Goal: Information Seeking & Learning: Learn about a topic

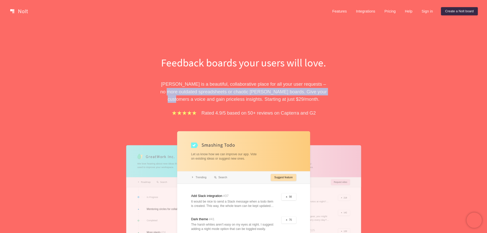
drag, startPoint x: 173, startPoint y: 92, endPoint x: 324, endPoint y: 89, distance: 151.6
click at [324, 89] on p "[PERSON_NAME] is a beautiful, collaborative place for all your user requests – …" at bounding box center [243, 91] width 176 height 22
click at [292, 89] on p "[PERSON_NAME] is a beautiful, collaborative place for all your user requests – …" at bounding box center [243, 91] width 176 height 22
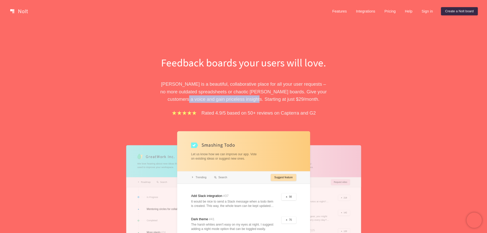
drag, startPoint x: 198, startPoint y: 100, endPoint x: 267, endPoint y: 101, distance: 69.0
click at [264, 101] on p "[PERSON_NAME] is a beautiful, collaborative place for all your user requests – …" at bounding box center [243, 91] width 176 height 22
drag, startPoint x: 290, startPoint y: 100, endPoint x: 254, endPoint y: 101, distance: 35.8
click at [258, 100] on p "[PERSON_NAME] is a beautiful, collaborative place for all your user requests – …" at bounding box center [243, 91] width 176 height 22
click at [221, 102] on p "[PERSON_NAME] is a beautiful, collaborative place for all your user requests – …" at bounding box center [243, 91] width 176 height 22
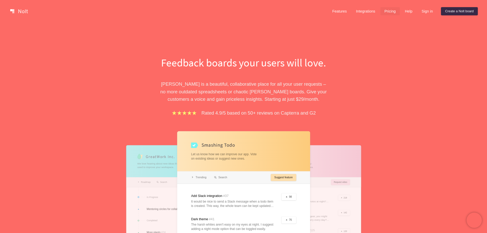
click at [391, 12] on link "Pricing" at bounding box center [389, 11] width 19 height 8
